Goal: Information Seeking & Learning: Check status

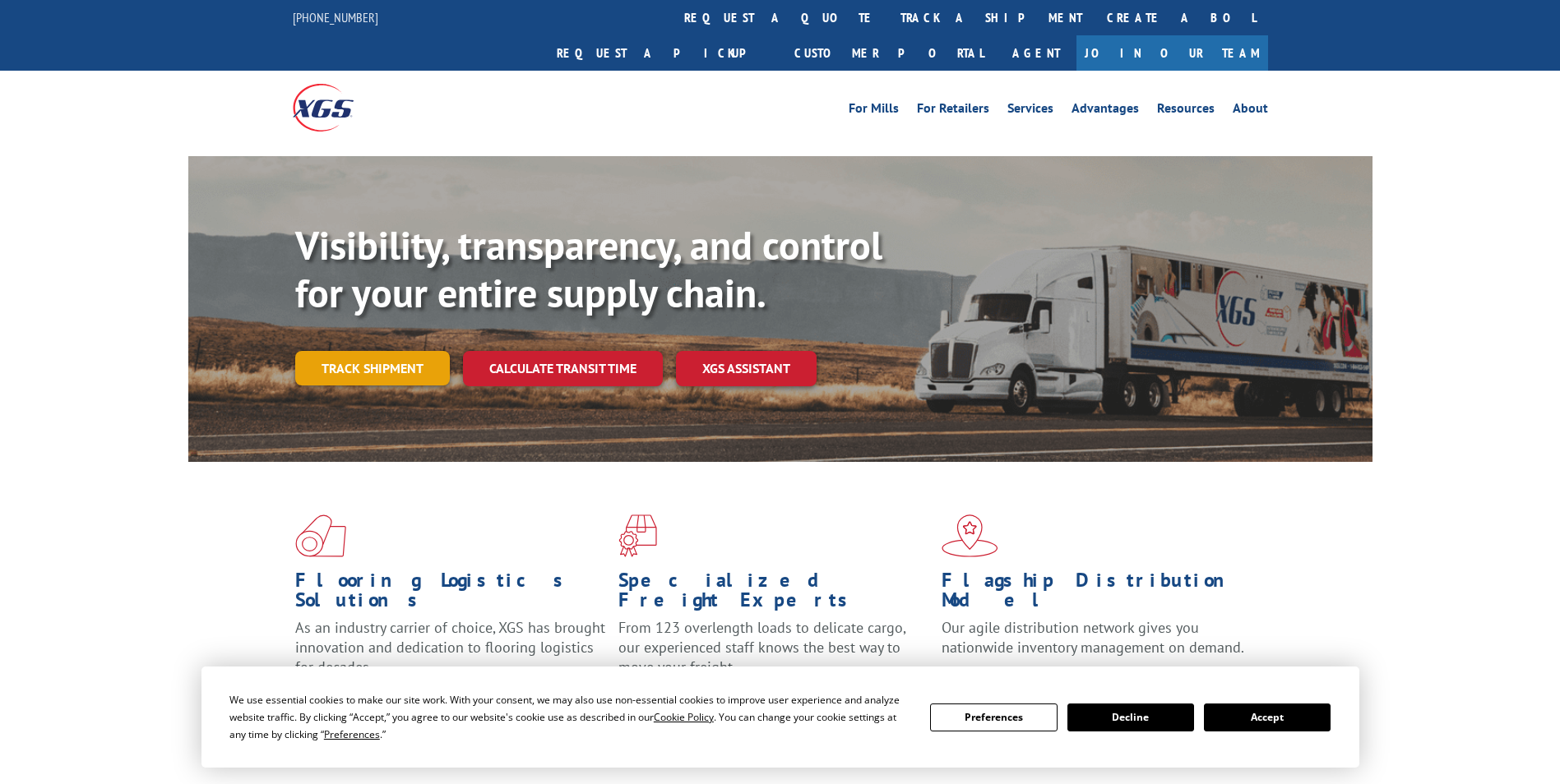
click at [372, 351] on link "Track shipment" at bounding box center [373, 369] width 155 height 35
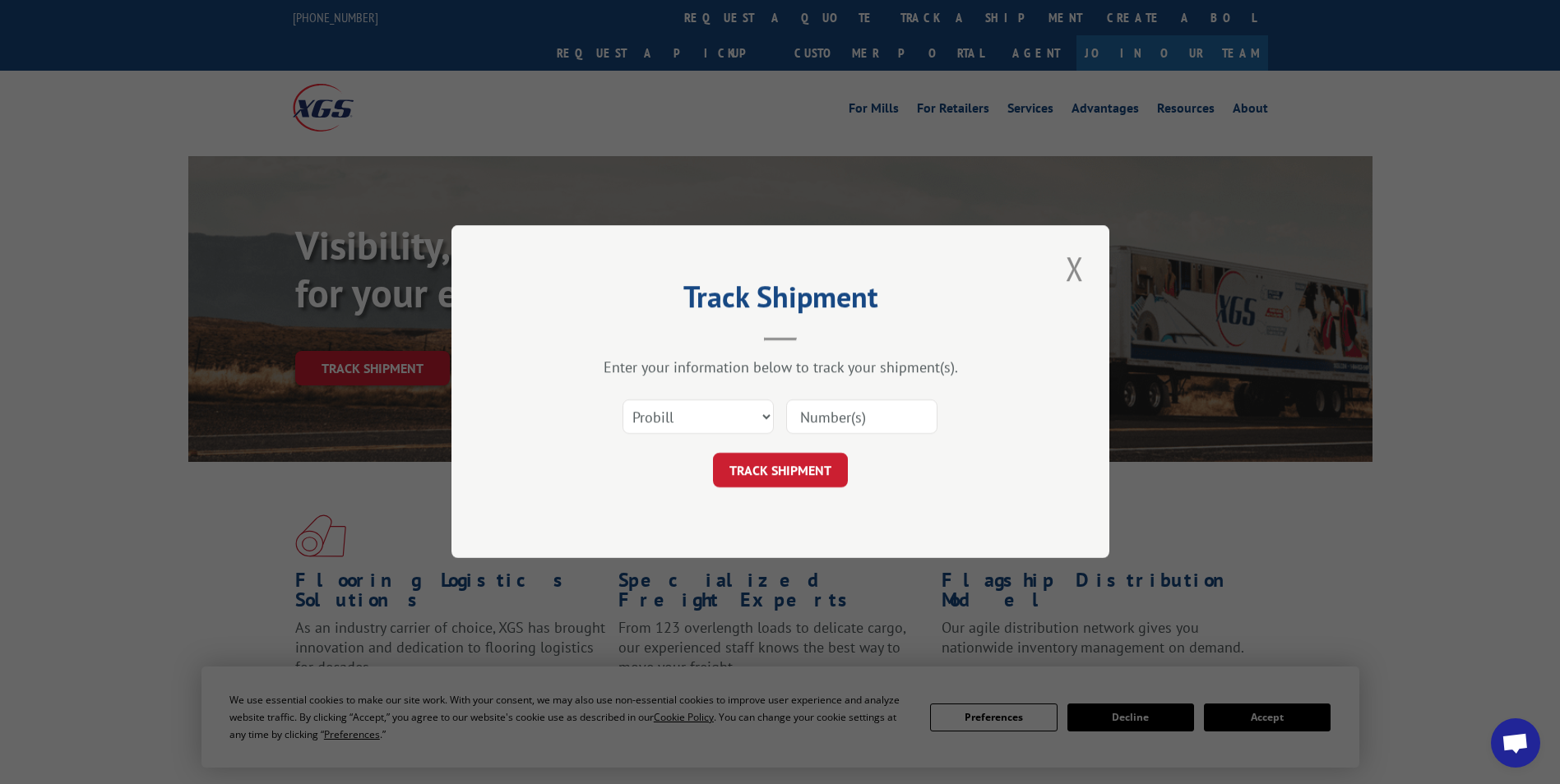
click at [794, 408] on input at bounding box center [862, 418] width 151 height 35
paste input "17538540"
type input "17538540"
click at [780, 476] on button "TRACK SHIPMENT" at bounding box center [780, 471] width 135 height 35
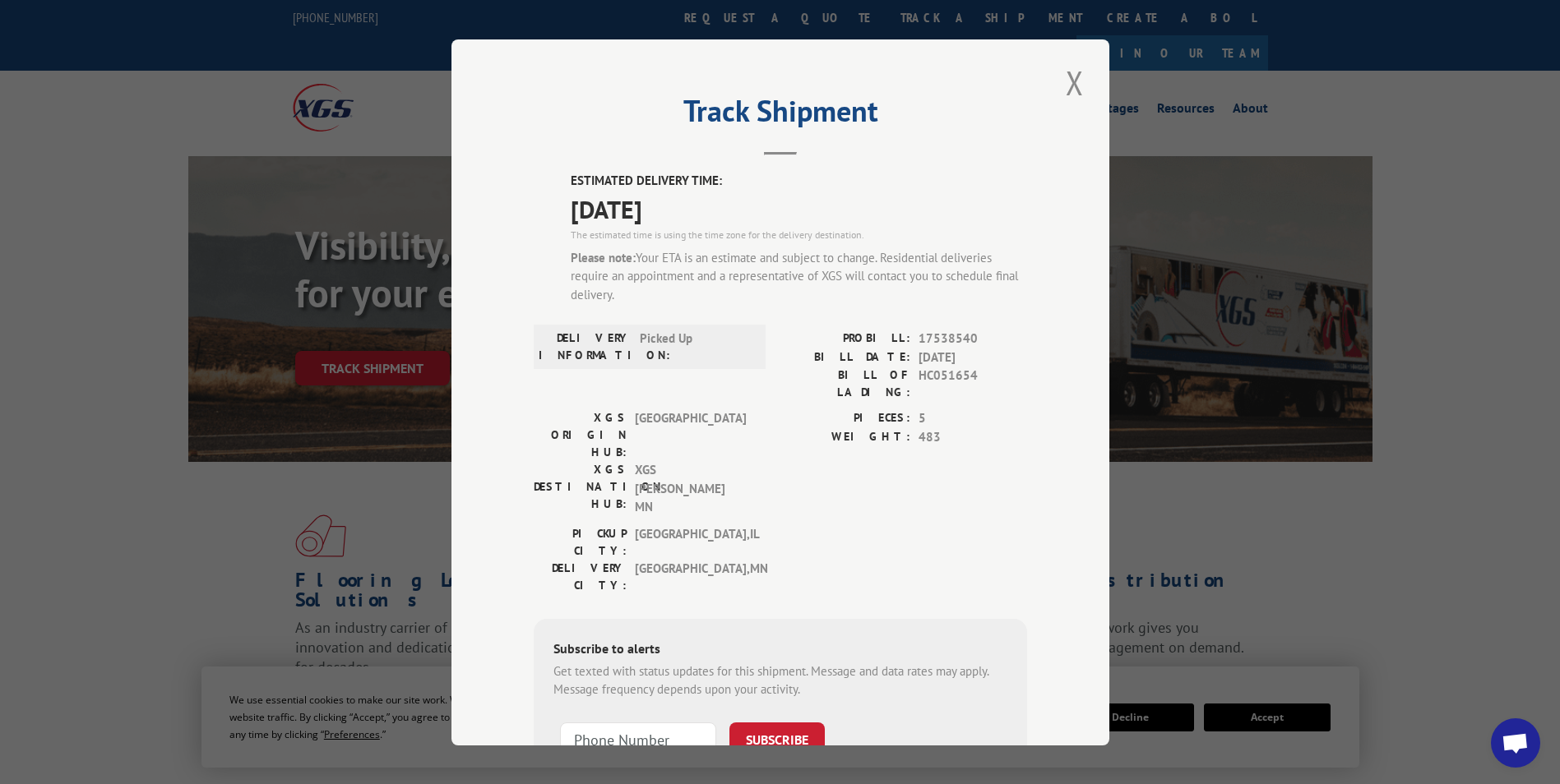
scroll to position [109, 0]
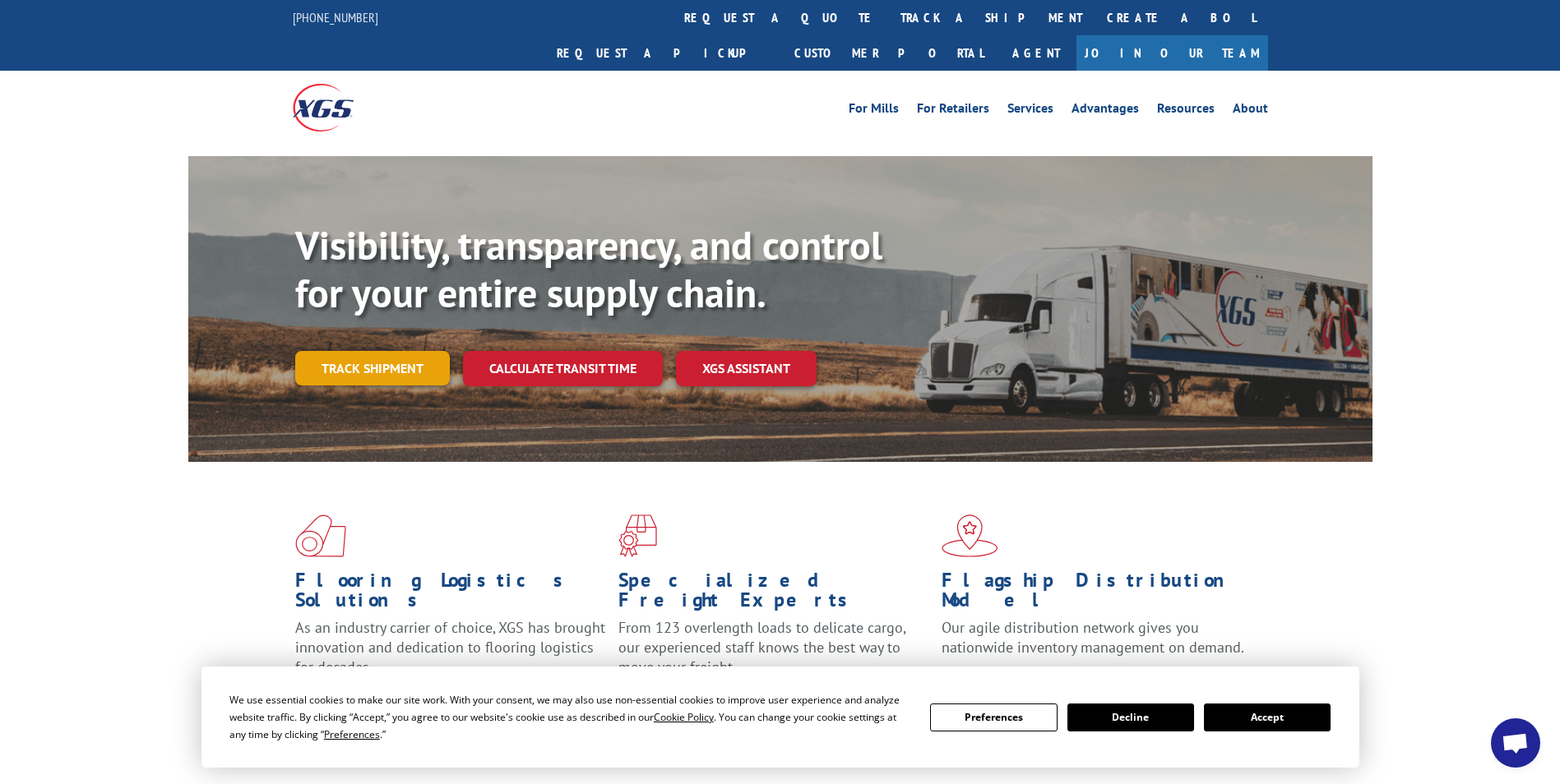
click at [346, 351] on link "Track shipment" at bounding box center [373, 369] width 155 height 35
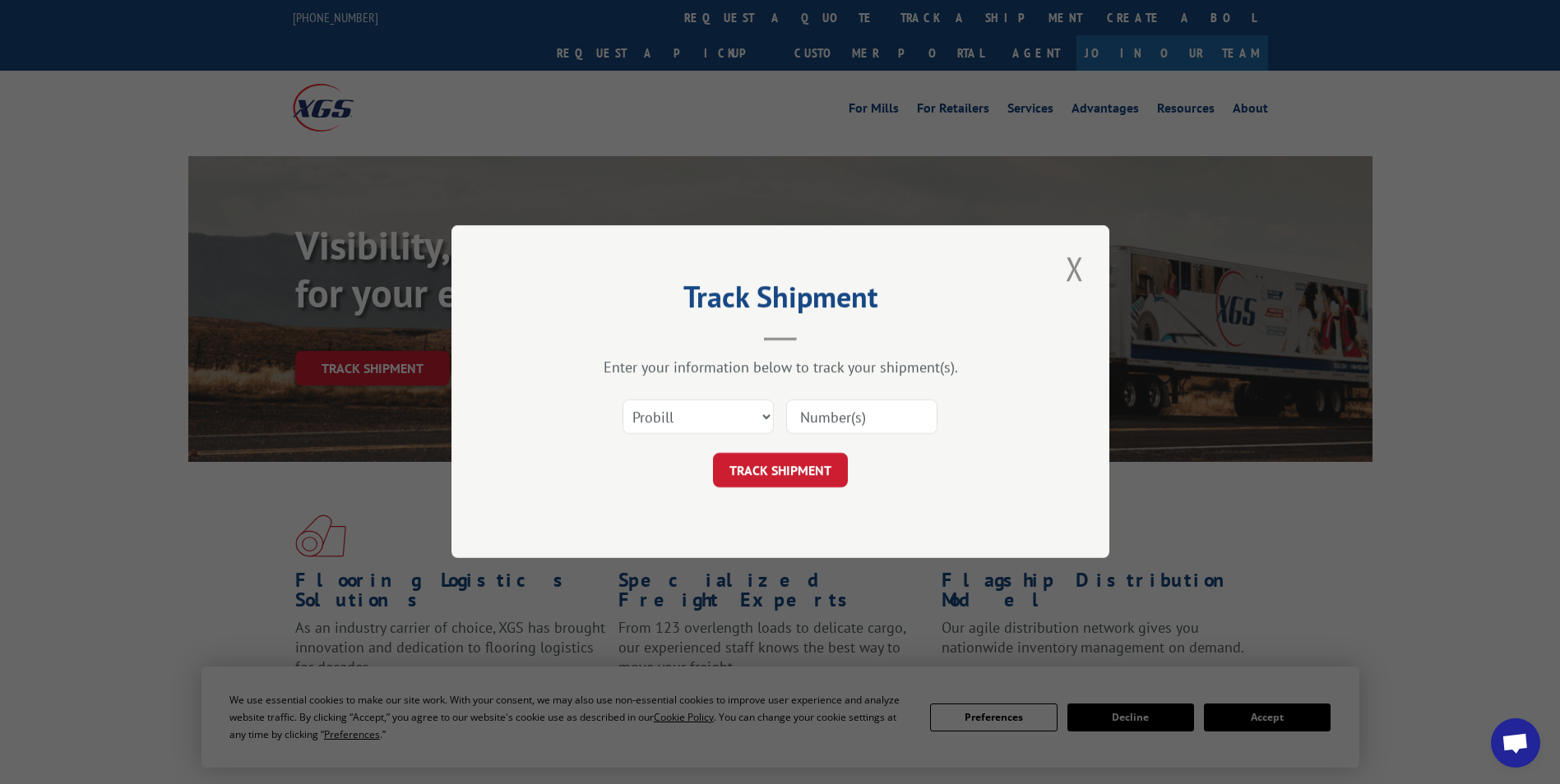
click at [892, 419] on input at bounding box center [862, 418] width 151 height 35
paste input "17538540"
type input "17538540"
click at [780, 477] on button "TRACK SHIPMENT" at bounding box center [780, 471] width 135 height 35
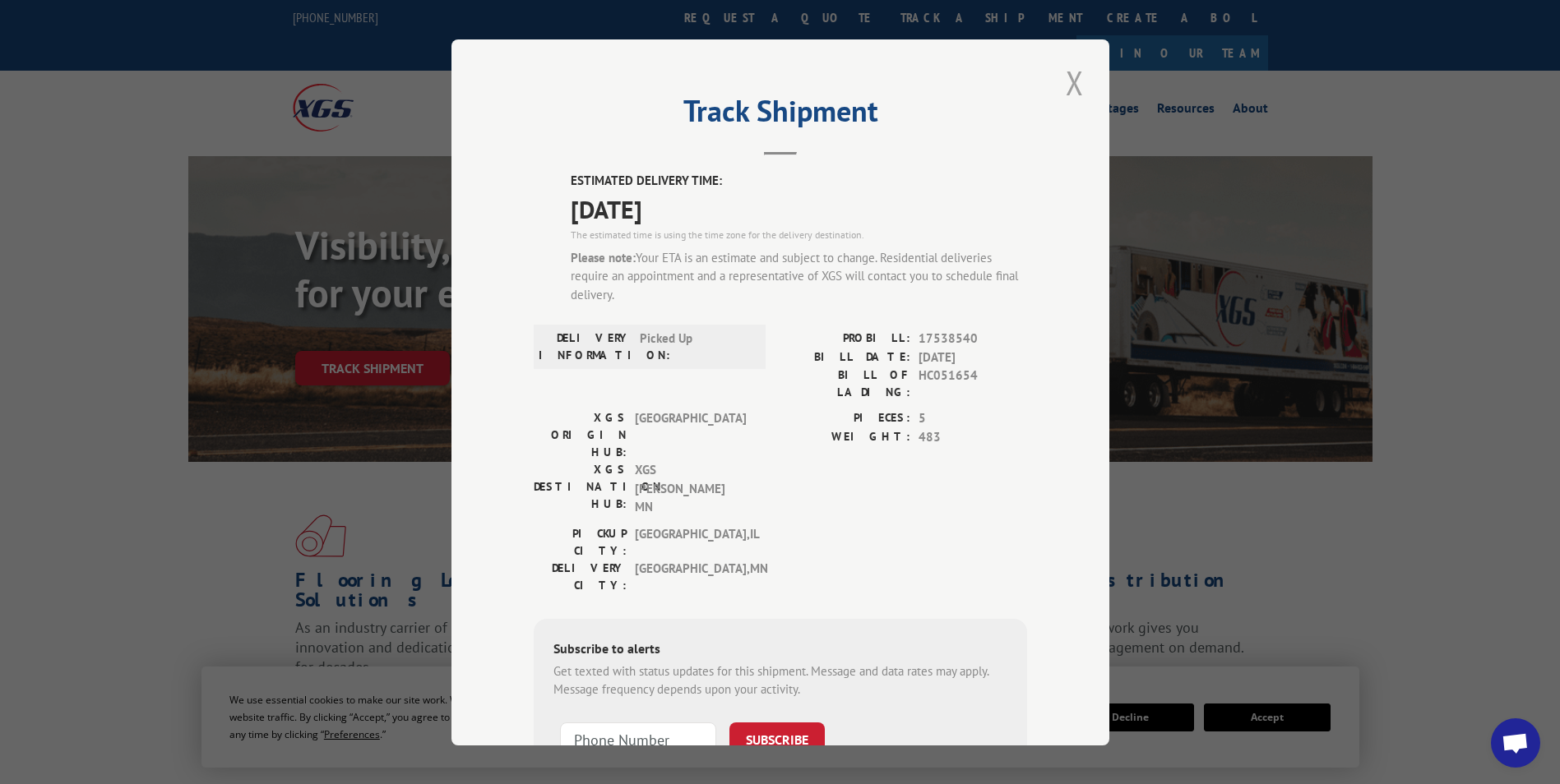
click at [1067, 79] on button "Close modal" at bounding box center [1075, 82] width 28 height 45
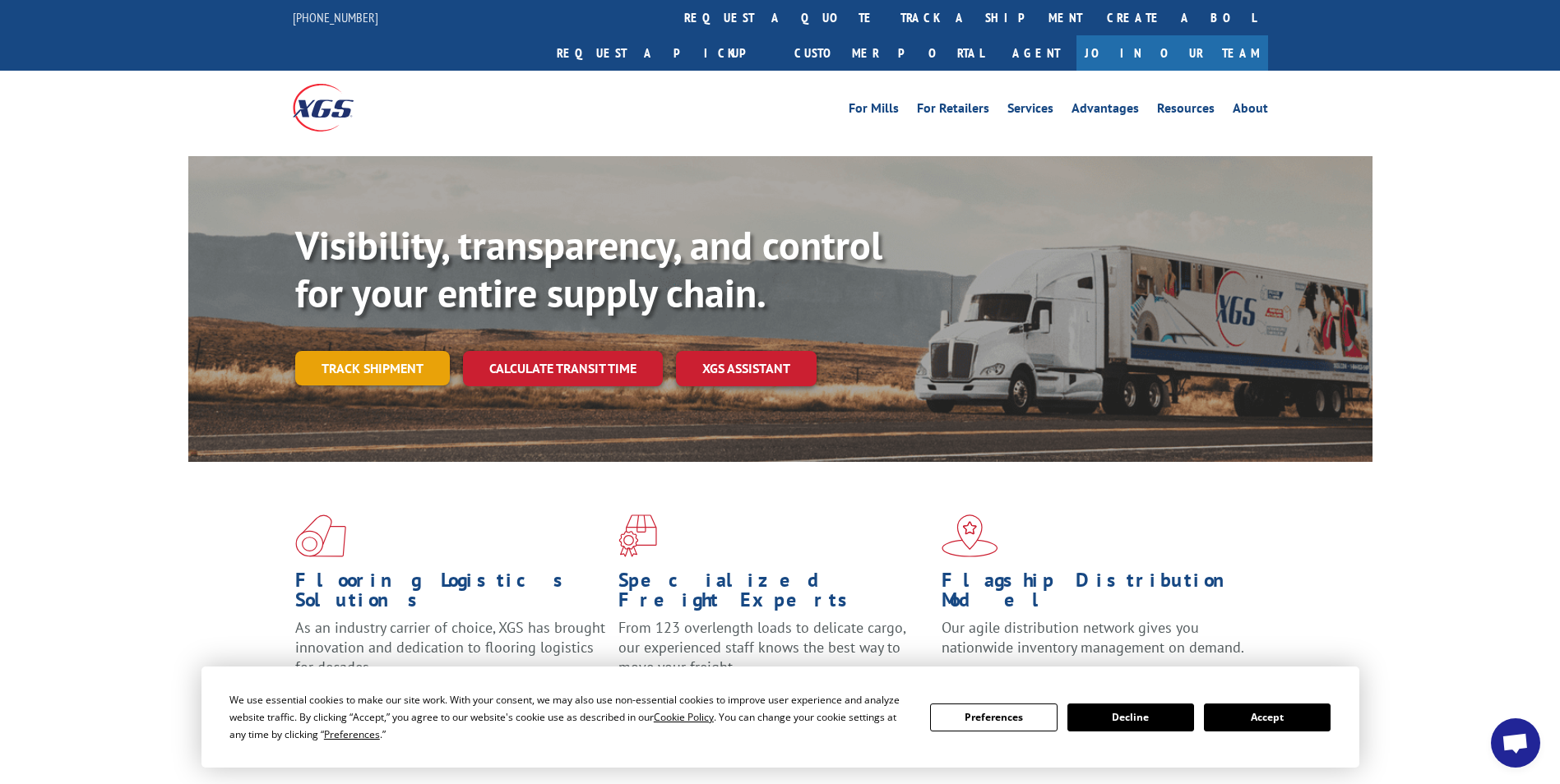
click at [404, 351] on link "Track shipment" at bounding box center [373, 369] width 155 height 35
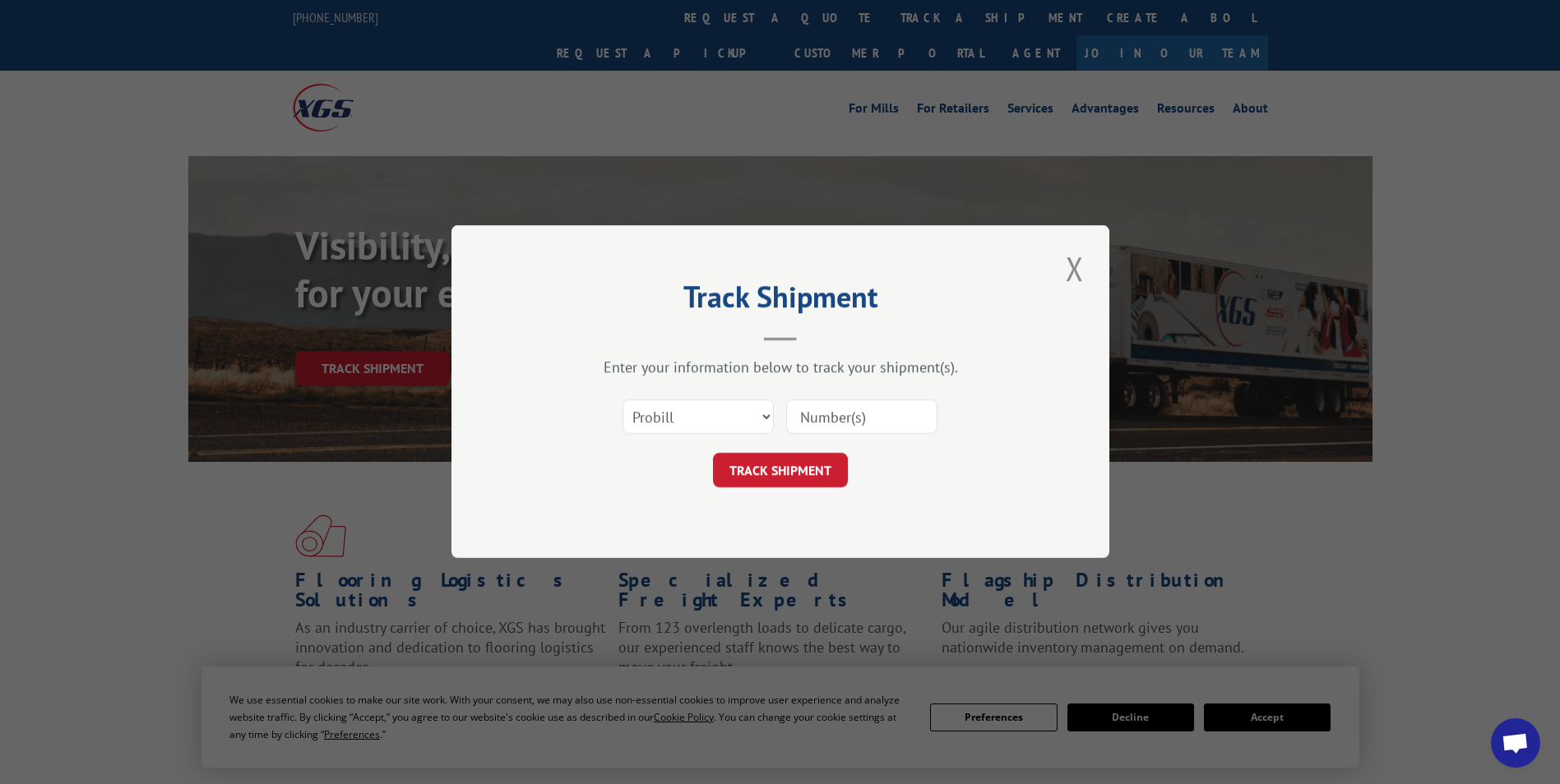
click at [867, 422] on input at bounding box center [862, 418] width 151 height 35
paste input "17538540"
type input "17538540"
click at [815, 472] on button "TRACK SHIPMENT" at bounding box center [780, 471] width 135 height 35
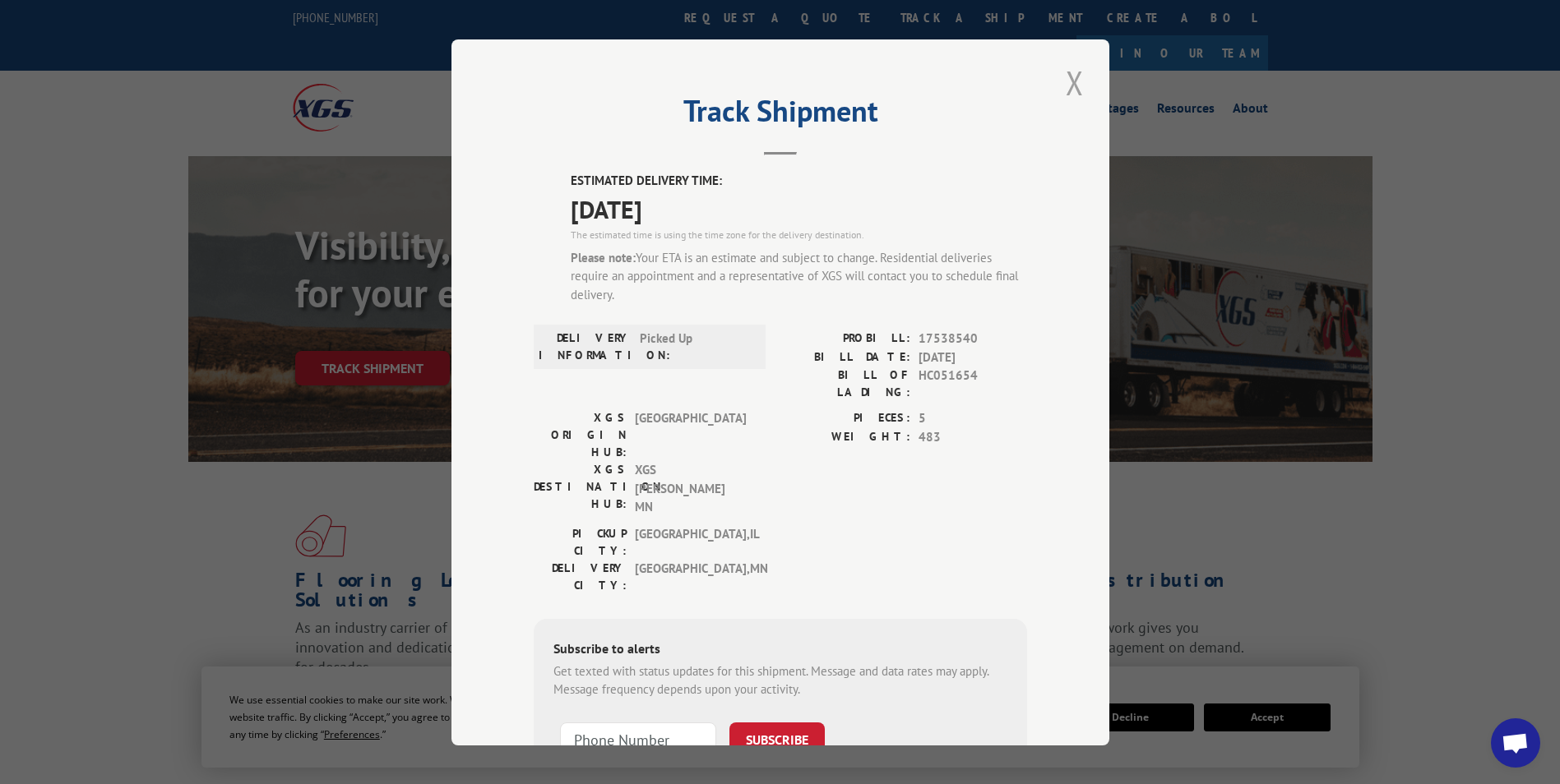
click at [1073, 79] on button "Close modal" at bounding box center [1075, 82] width 28 height 45
